Goal: Task Accomplishment & Management: Complete application form

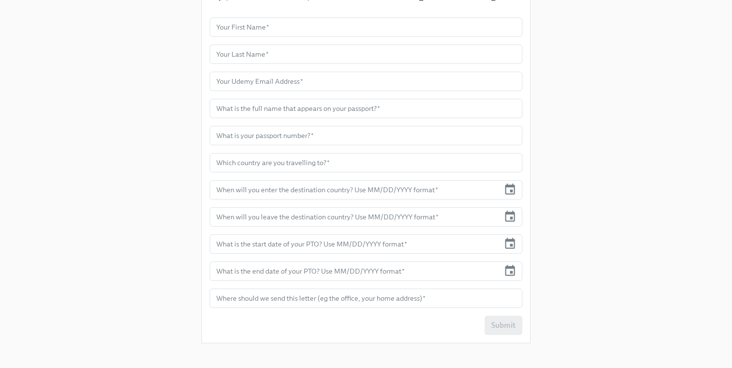
scroll to position [284, 0]
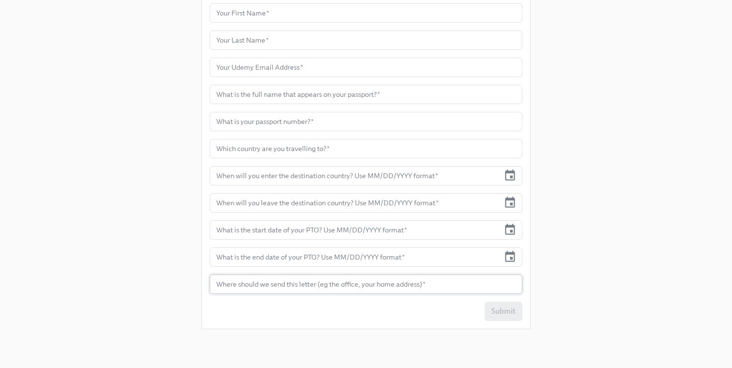
click at [252, 286] on input "text" at bounding box center [366, 284] width 313 height 19
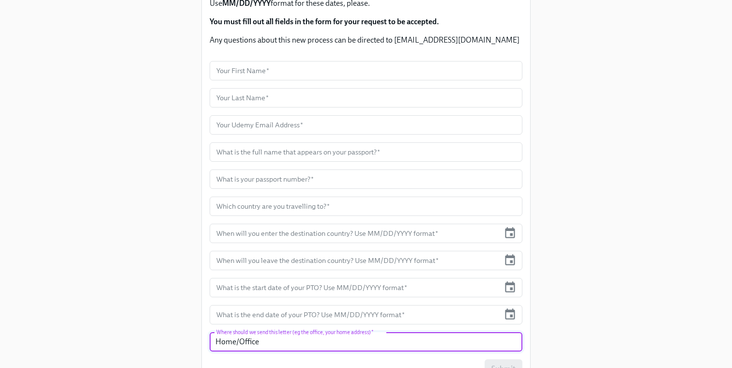
scroll to position [228, 0]
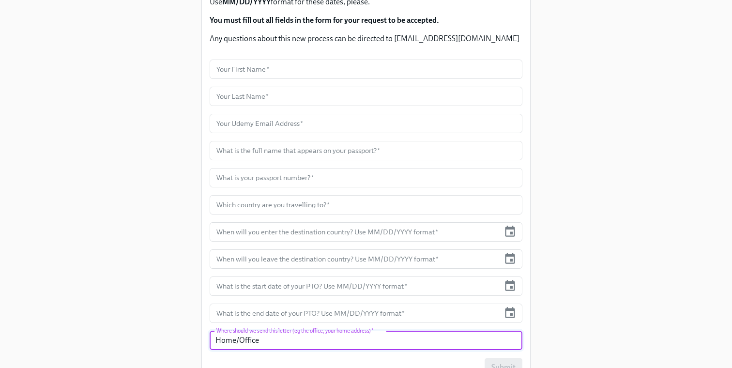
type input "Home/Office"
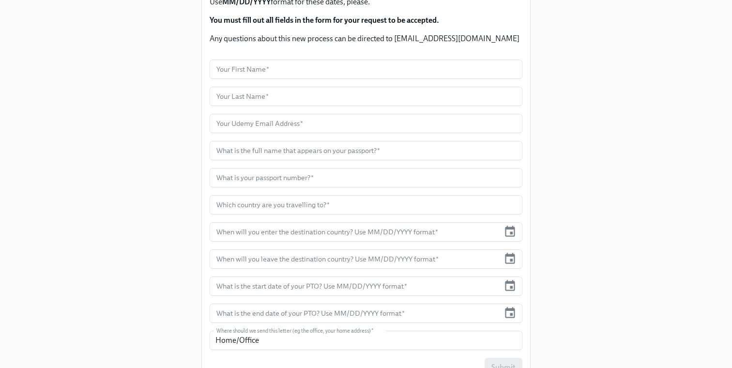
click at [225, 79] on form "Your First Name   * Your First Name * Your Last Name   * Your Last Name * Your …" at bounding box center [366, 219] width 313 height 318
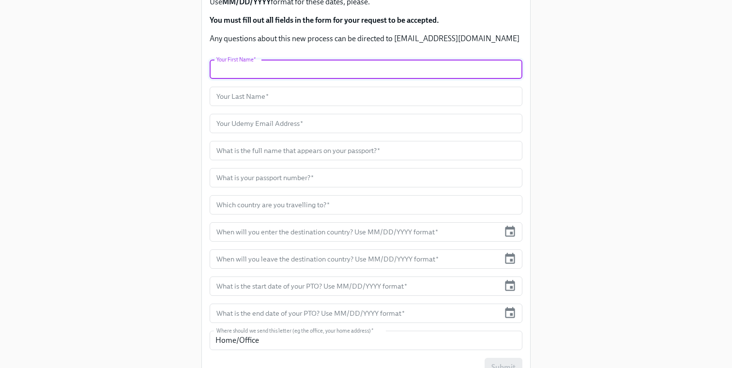
click at [225, 75] on input "text" at bounding box center [366, 69] width 313 height 19
type input "e"
type input "Ece"
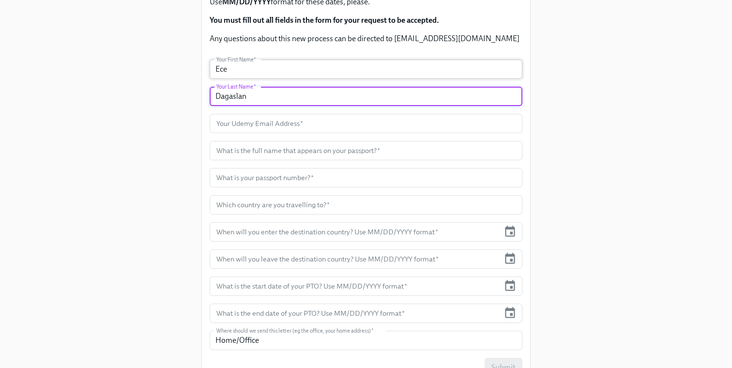
type input "Dagaslan"
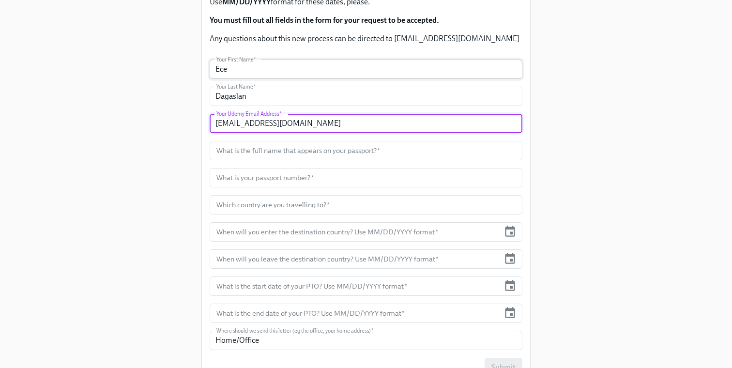
type input "[EMAIL_ADDRESS][DOMAIN_NAME]"
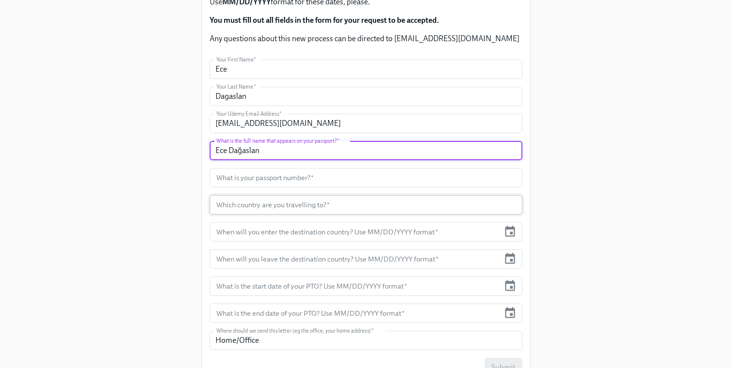
type input "Ece Dağaslan"
click at [258, 205] on input "text" at bounding box center [366, 204] width 313 height 19
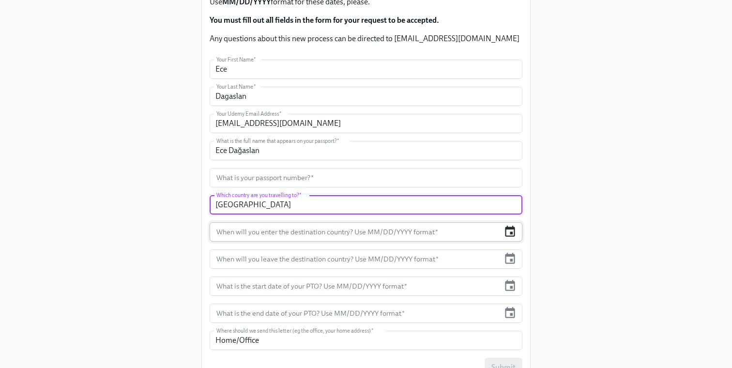
type input "[GEOGRAPHIC_DATA]"
click at [510, 235] on icon "button" at bounding box center [510, 231] width 13 height 13
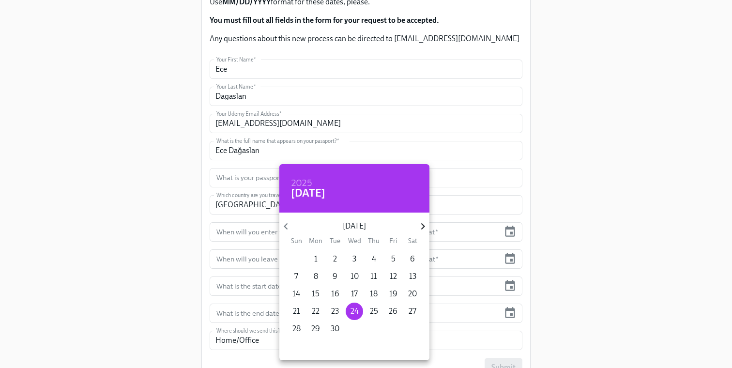
click at [425, 224] on icon "button" at bounding box center [422, 226] width 13 height 13
click at [412, 329] on p "29" at bounding box center [412, 328] width 9 height 11
type input "[DATE]"
click at [264, 256] on div at bounding box center [366, 184] width 732 height 368
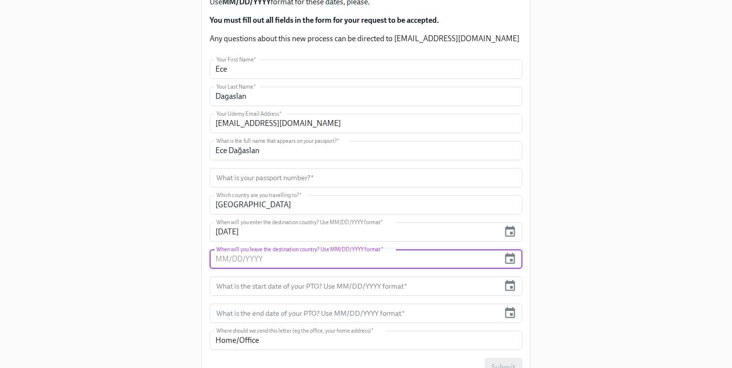
click at [264, 256] on input "text" at bounding box center [355, 258] width 290 height 19
click at [513, 258] on icon "button" at bounding box center [510, 258] width 13 height 13
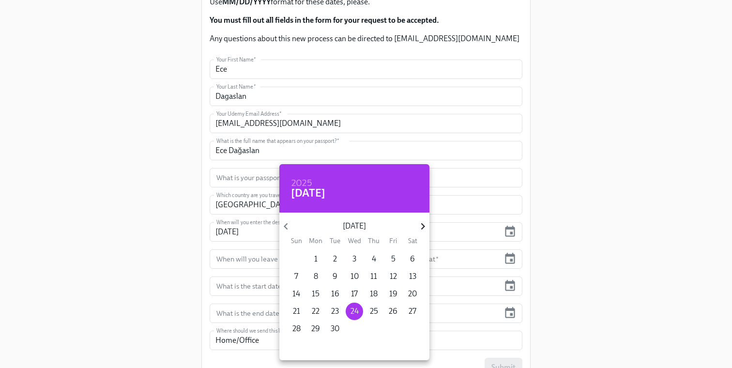
click at [423, 229] on icon "button" at bounding box center [422, 226] width 13 height 13
click at [334, 260] on p "2" at bounding box center [335, 259] width 4 height 11
type input "[DATE]"
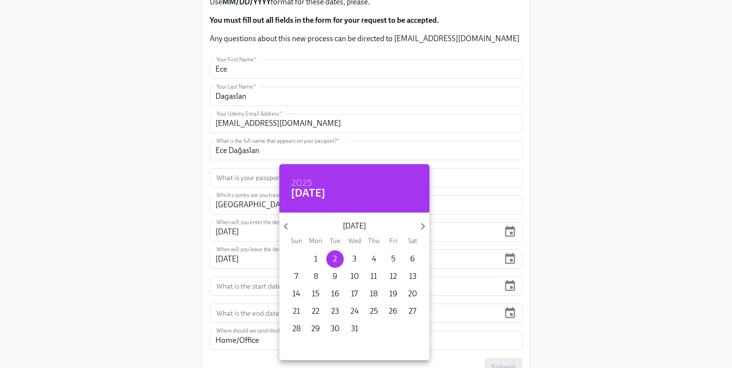
click at [152, 273] on div at bounding box center [366, 184] width 732 height 368
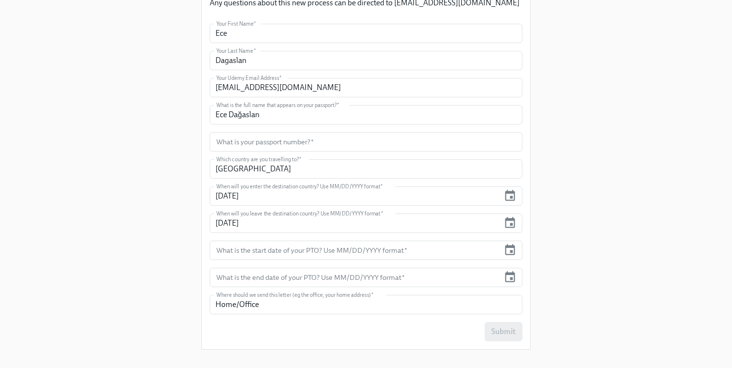
scroll to position [276, 0]
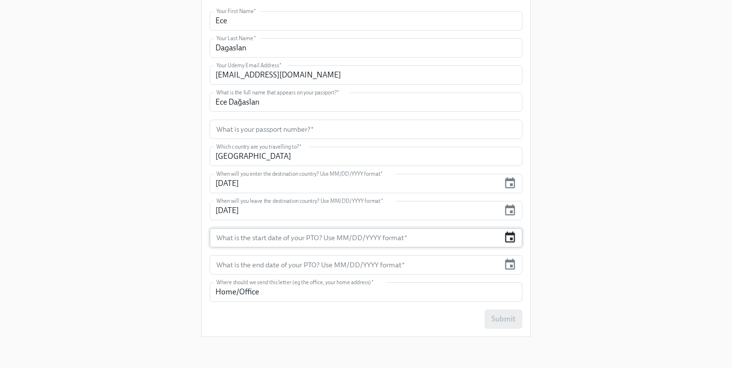
click at [511, 239] on icon "button" at bounding box center [510, 236] width 10 height 11
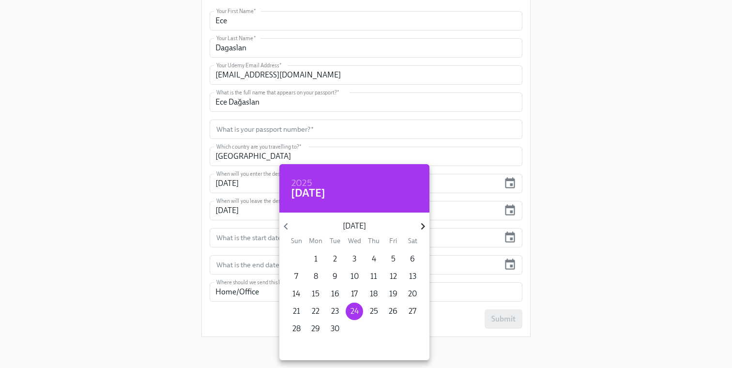
click at [424, 229] on icon "button" at bounding box center [422, 226] width 13 height 13
click at [317, 258] on span "1" at bounding box center [315, 259] width 17 height 11
click at [337, 259] on span "2" at bounding box center [334, 259] width 17 height 11
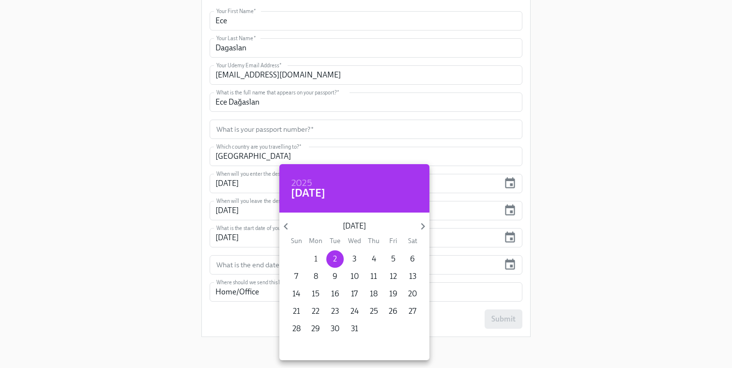
click at [314, 258] on p "1" at bounding box center [315, 259] width 3 height 11
type input "[DATE]"
click at [250, 266] on div at bounding box center [366, 184] width 732 height 368
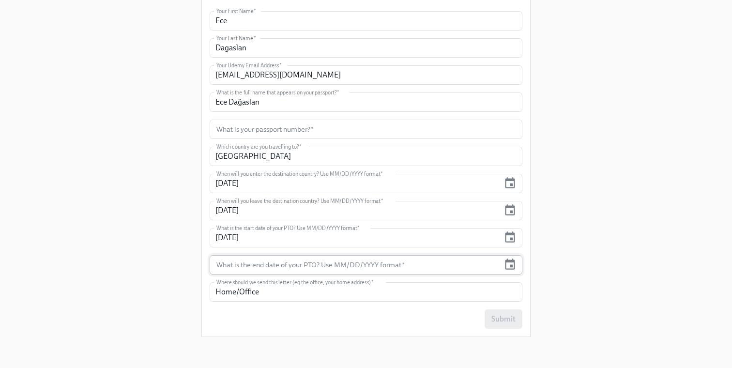
click at [253, 266] on input "text" at bounding box center [355, 264] width 290 height 19
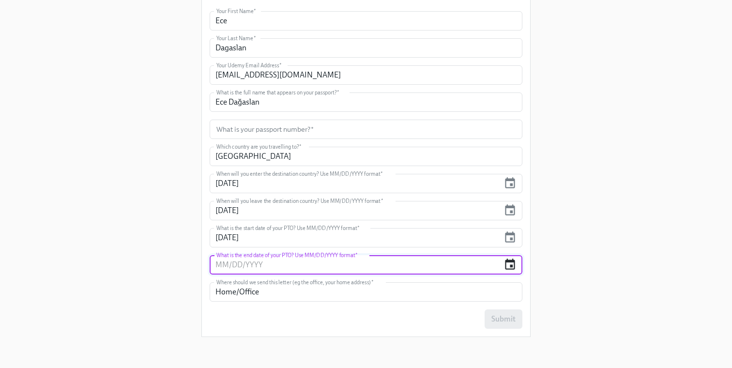
click at [505, 265] on icon "button" at bounding box center [510, 264] width 10 height 11
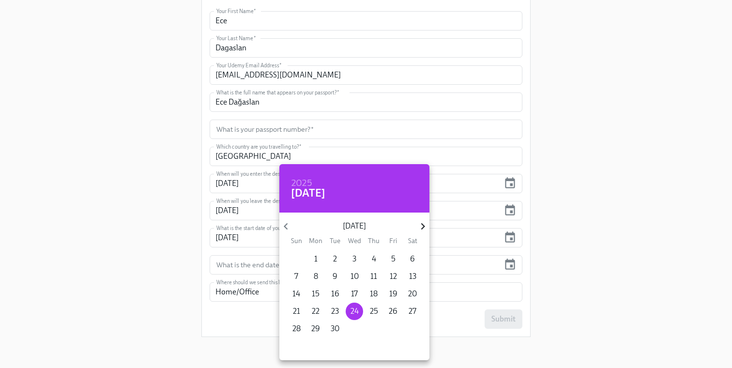
click at [422, 228] on icon "button" at bounding box center [423, 226] width 4 height 7
click at [289, 229] on icon "button" at bounding box center [285, 226] width 13 height 13
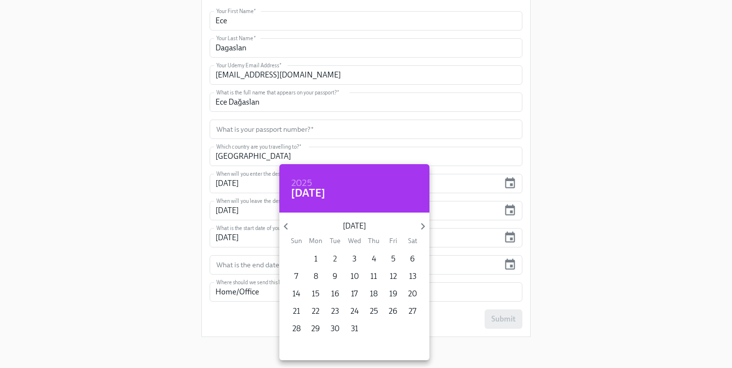
click at [333, 260] on p "2" at bounding box center [335, 259] width 4 height 11
type input "[DATE]"
click at [464, 326] on div at bounding box center [366, 184] width 732 height 368
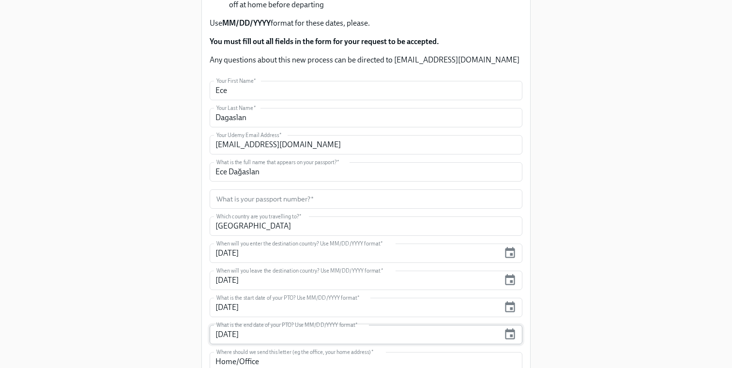
scroll to position [197, 0]
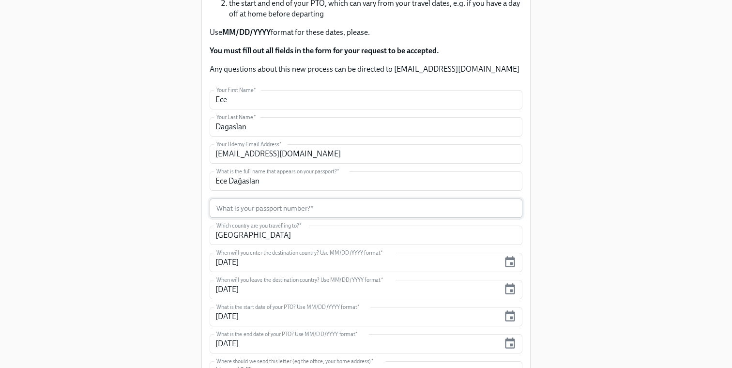
click at [345, 211] on input "text" at bounding box center [366, 208] width 313 height 19
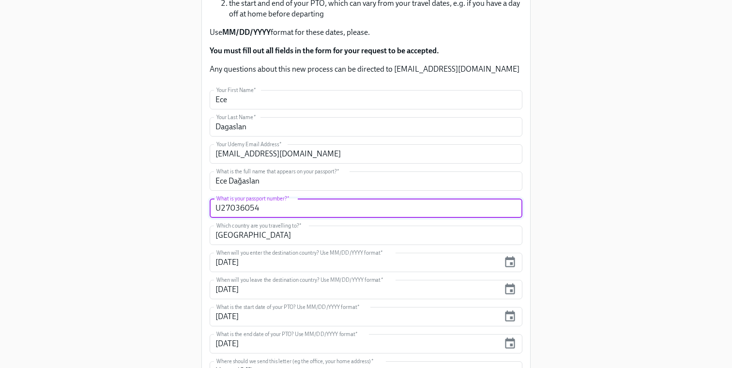
type input "U27036054"
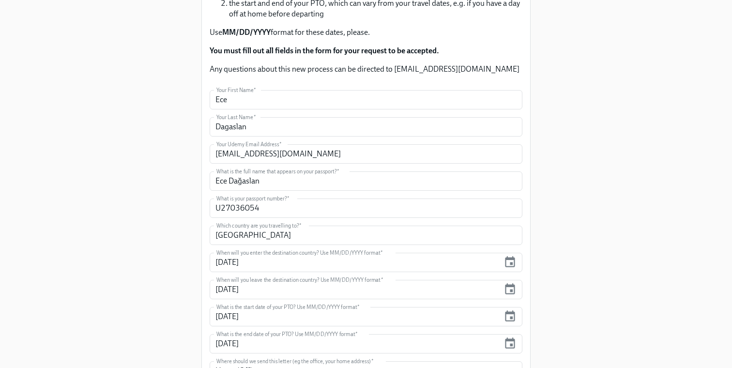
click at [160, 230] on div "Enrollment Form Request a Employment Verification Letter for your Tourist Visa …" at bounding box center [365, 113] width 701 height 621
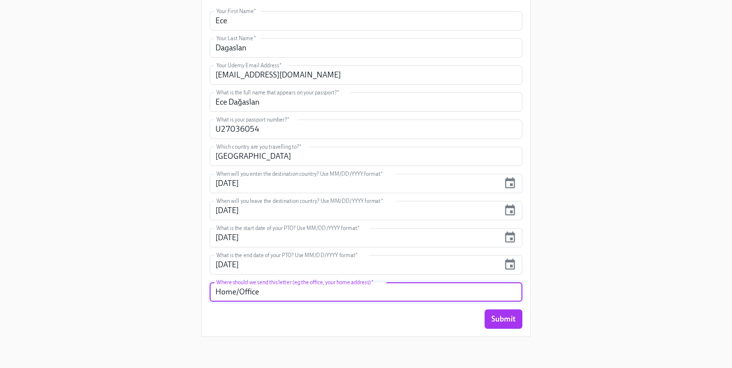
click at [282, 287] on input "Home/Office" at bounding box center [366, 291] width 313 height 19
paste input "whichever option is faster."
type input "Home/Office - whichever option is faster"
click at [505, 312] on button "Submit" at bounding box center [504, 318] width 38 height 19
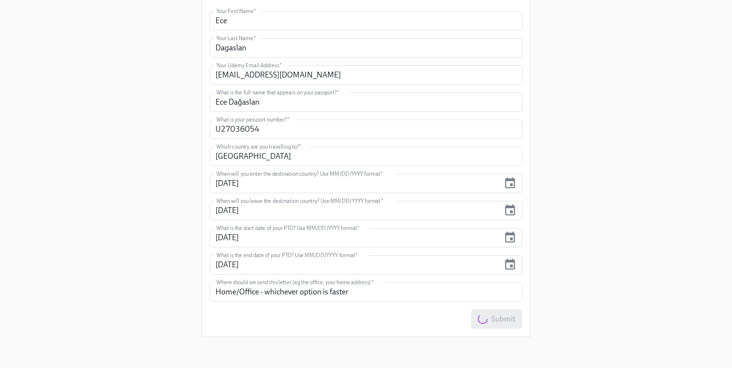
scroll to position [0, 0]
